Goal: Task Accomplishment & Management: Manage account settings

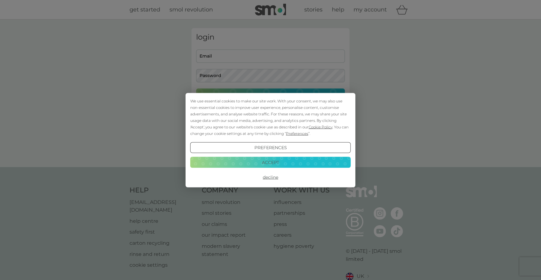
click at [264, 166] on button "Accept" at bounding box center [270, 162] width 160 height 11
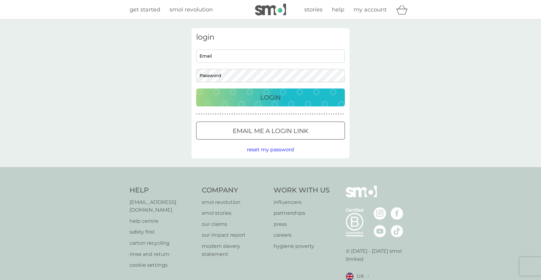
click at [258, 60] on input "Email" at bounding box center [270, 56] width 149 height 13
type input "ceysam@gmail.com"
click at [259, 67] on div "ceysam@gmail.com Email Password" at bounding box center [270, 66] width 153 height 33
click at [196, 89] on button "Login" at bounding box center [270, 98] width 149 height 18
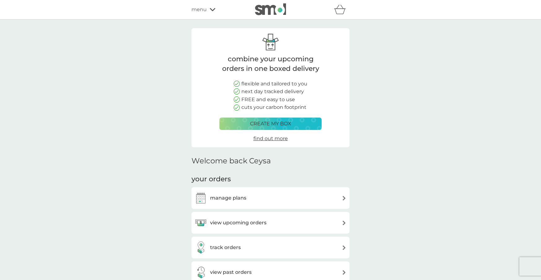
click at [249, 202] on div "manage plans" at bounding box center [271, 198] width 152 height 12
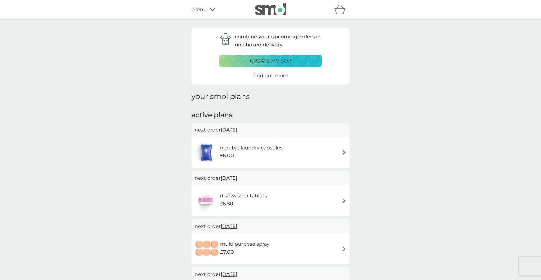
click at [297, 151] on div "non-bio laundry capsules £6.00" at bounding box center [271, 153] width 152 height 22
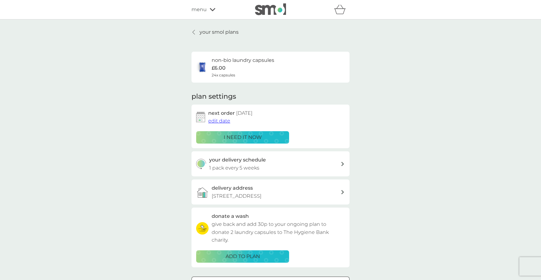
click at [268, 168] on div "your delivery schedule 1 pack every 5 weeks" at bounding box center [275, 164] width 132 height 16
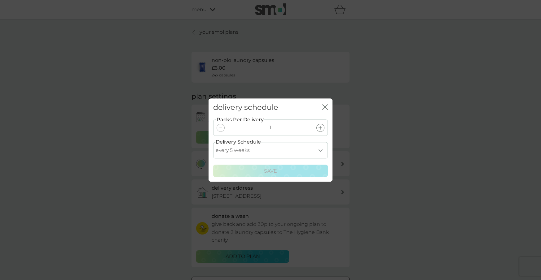
click at [302, 151] on select "every 1 week every 2 weeks every 3 weeks every 4 weeks every 5 weeks every 6 we…" at bounding box center [270, 150] width 115 height 16
select select "28"
click at [213, 142] on select "every 1 week every 2 weeks every 3 weeks every 4 weeks every 5 weeks every 6 we…" at bounding box center [270, 150] width 115 height 16
click at [286, 155] on select "every 1 week every 2 weeks every 3 weeks every 4 weeks every 5 weeks every 6 we…" at bounding box center [270, 150] width 115 height 16
click at [213, 142] on select "every 1 week every 2 weeks every 3 weeks every 4 weeks every 5 weeks every 6 we…" at bounding box center [270, 150] width 115 height 16
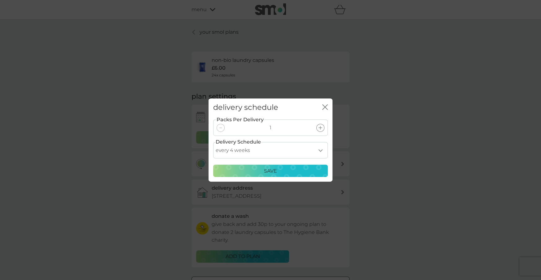
click at [274, 174] on p "Save" at bounding box center [270, 171] width 13 height 8
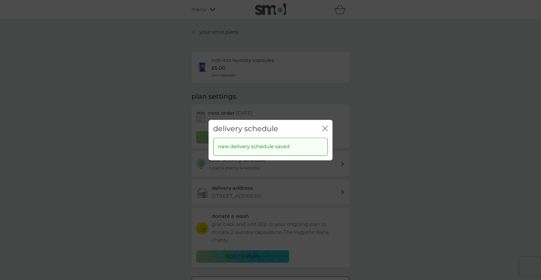
click at [328, 127] on div "delivery schedule close" at bounding box center [270, 129] width 124 height 18
click at [325, 129] on icon "close" at bounding box center [326, 128] width 2 height 5
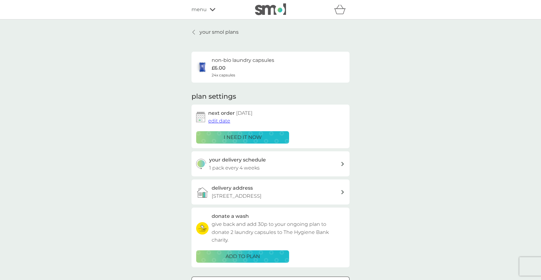
click at [196, 33] on div at bounding box center [194, 32] width 4 height 5
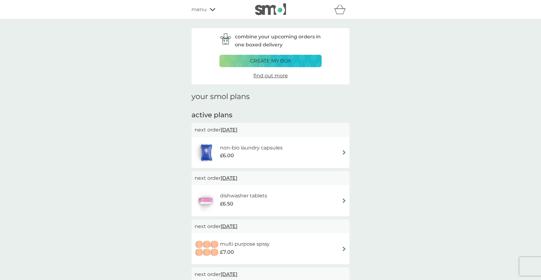
click at [267, 203] on div "dishwasher tablets £6.50" at bounding box center [246, 200] width 53 height 17
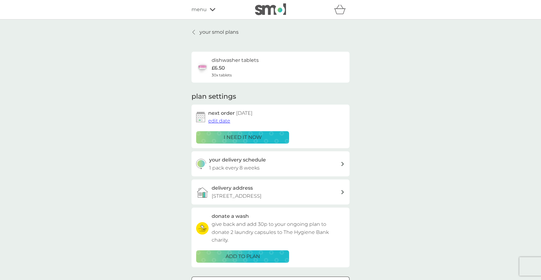
click at [196, 34] on link "your smol plans" at bounding box center [214, 32] width 47 height 8
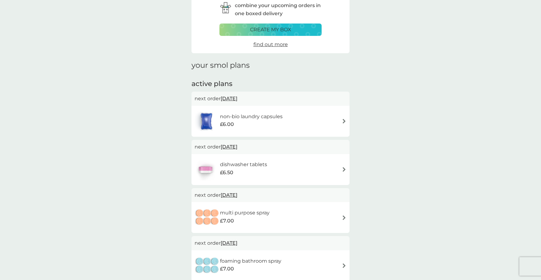
scroll to position [62, 0]
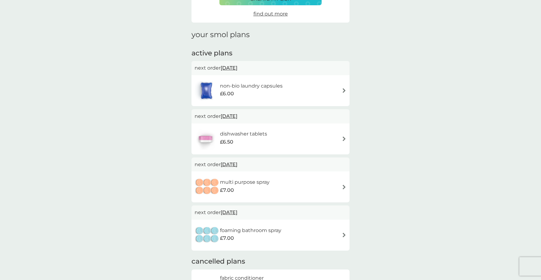
click at [291, 186] on div "multi purpose spray £7.00" at bounding box center [271, 187] width 152 height 22
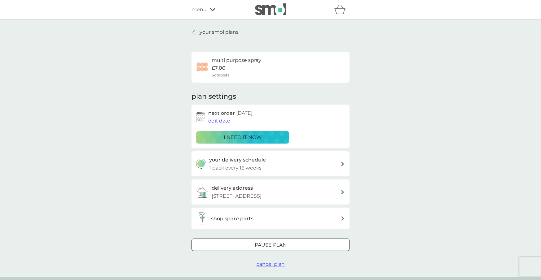
click at [259, 169] on p "1 pack every 16 weeks" at bounding box center [235, 168] width 52 height 8
select select "112"
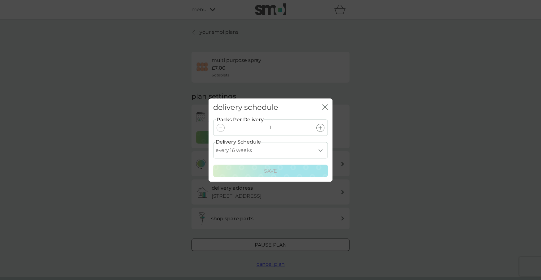
click at [327, 107] on icon "close" at bounding box center [325, 107] width 6 height 6
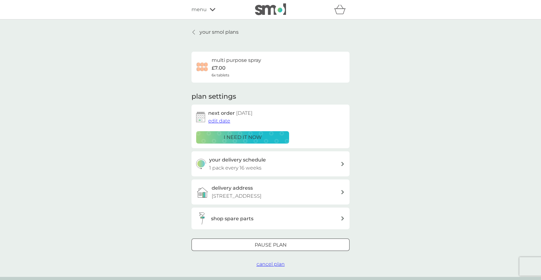
click at [298, 244] on div "Pause plan" at bounding box center [270, 245] width 157 height 8
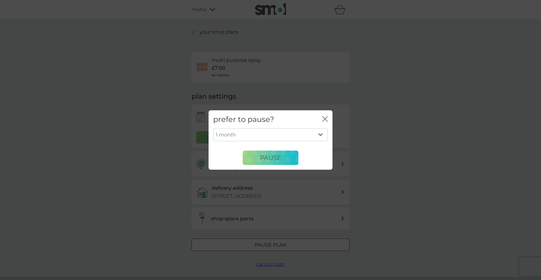
click at [291, 139] on select "1 month 2 months 3 months 4 months 5 months 6 months" at bounding box center [270, 135] width 115 height 13
drag, startPoint x: 449, startPoint y: 160, endPoint x: 439, endPoint y: 163, distance: 10.8
click at [448, 161] on div "prefer to pause? close 1 month 2 months 3 months 4 months 5 months 6 months Pau…" at bounding box center [270, 140] width 541 height 280
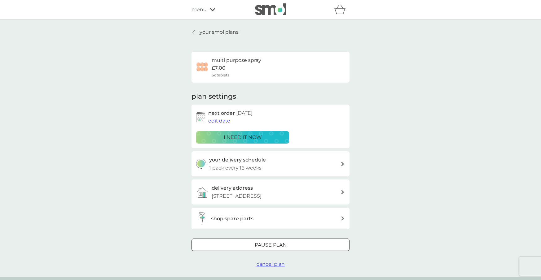
click at [278, 264] on span "cancel plan" at bounding box center [270, 264] width 28 height 6
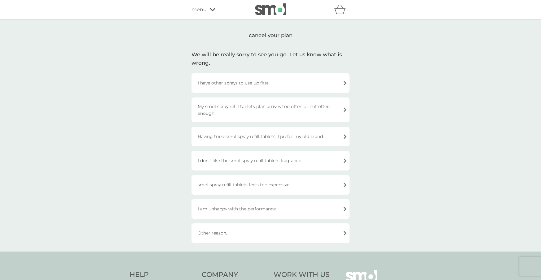
click at [210, 234] on div "Other reason." at bounding box center [270, 234] width 158 height 20
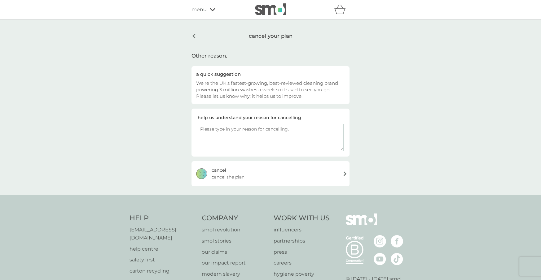
click at [232, 132] on textarea at bounding box center [271, 137] width 146 height 27
type textarea "I prefer to order them when I need them, rather than subscribing"
click at [239, 175] on span "cancel the plan" at bounding box center [228, 177] width 33 height 7
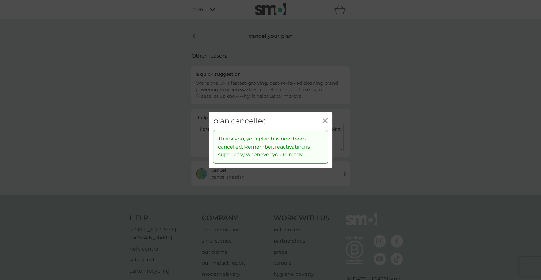
click at [331, 119] on div "plan cancelled close" at bounding box center [270, 121] width 124 height 18
click at [326, 119] on icon "close" at bounding box center [325, 121] width 6 height 6
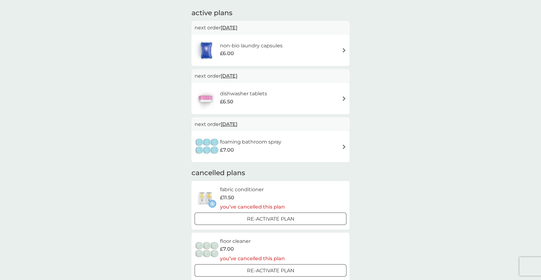
scroll to position [124, 0]
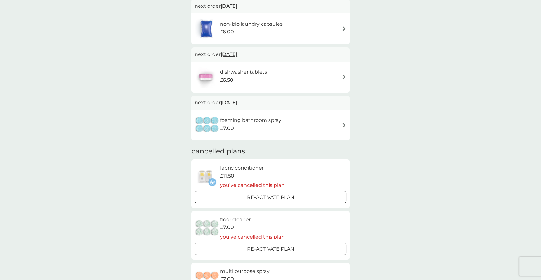
click at [285, 125] on div "foaming bathroom spray £7.00" at bounding box center [254, 124] width 68 height 17
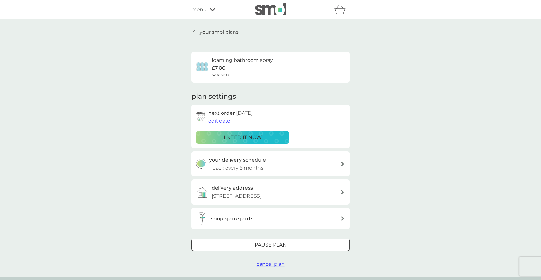
click at [275, 265] on span "cancel plan" at bounding box center [270, 264] width 28 height 6
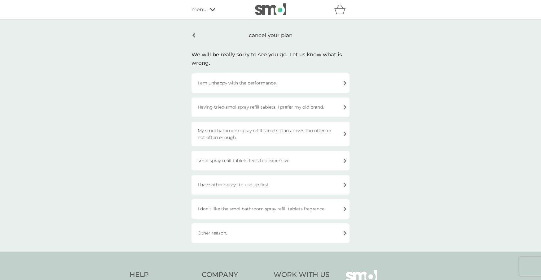
click at [257, 84] on div "I am unhappy with the performance." at bounding box center [270, 83] width 158 height 20
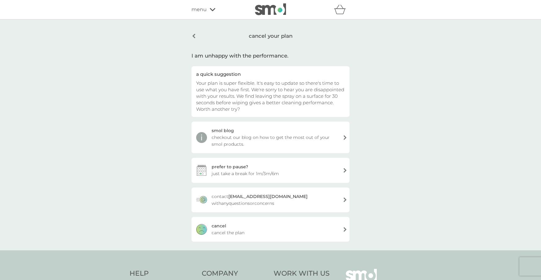
click at [259, 233] on div "[PERSON_NAME] the plan" at bounding box center [270, 229] width 158 height 25
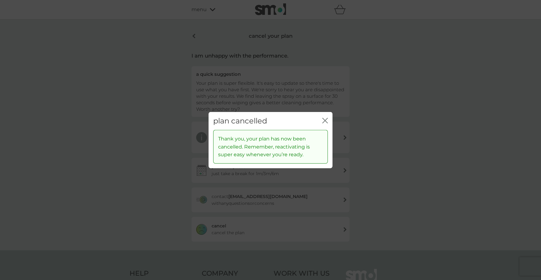
click at [326, 121] on icon "close" at bounding box center [326, 120] width 2 height 5
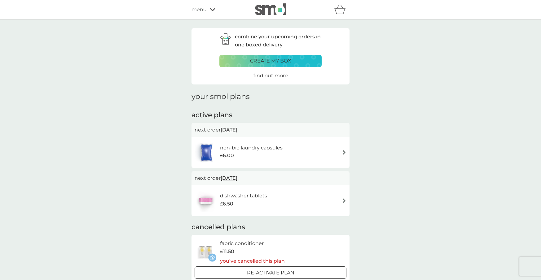
click at [275, 74] on span "find out more" at bounding box center [270, 76] width 34 height 6
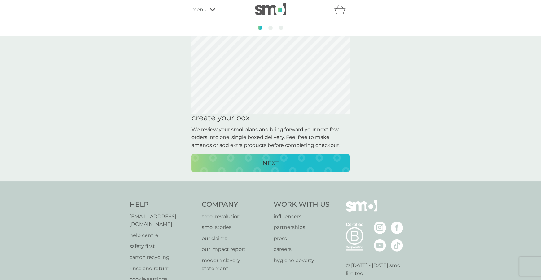
click at [280, 170] on button "NEXT" at bounding box center [270, 163] width 158 height 18
click at [272, 165] on p "NEXT" at bounding box center [270, 163] width 16 height 10
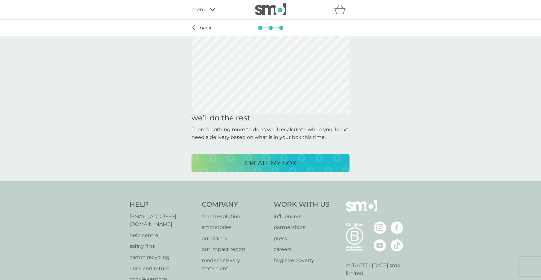
click at [272, 165] on p "CREATE MY BOX" at bounding box center [270, 163] width 51 height 10
